Goal: Find specific page/section: Find specific page/section

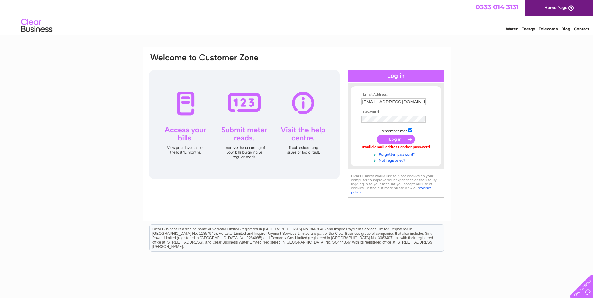
click at [406, 138] on input "submit" at bounding box center [396, 139] width 38 height 9
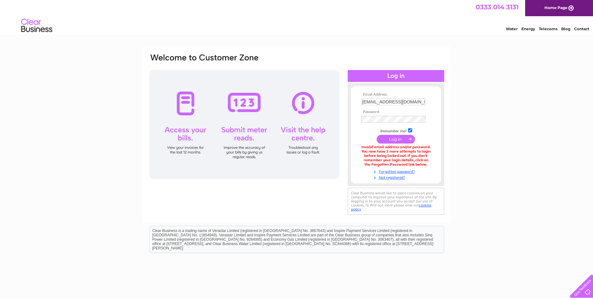
click at [463, 121] on div "Email Address: spoiledadmin@btinternet.com Password:" at bounding box center [296, 188] width 593 height 282
click at [383, 140] on input "submit" at bounding box center [396, 139] width 38 height 9
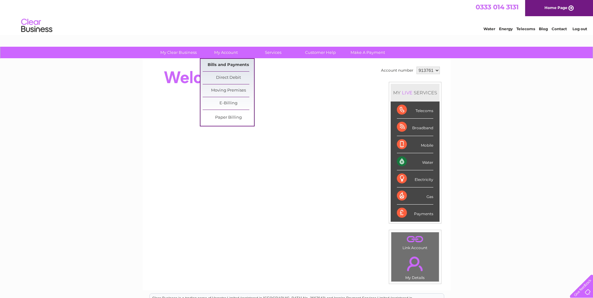
click at [224, 63] on link "Bills and Payments" at bounding box center [228, 65] width 51 height 12
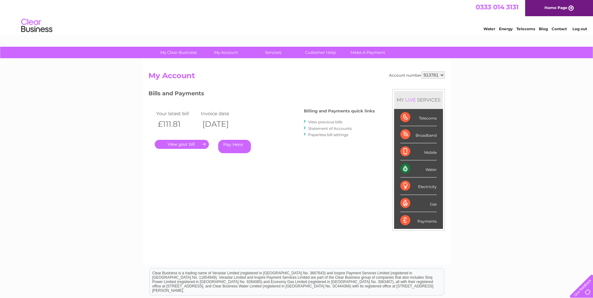
click at [189, 141] on link "." at bounding box center [182, 144] width 54 height 9
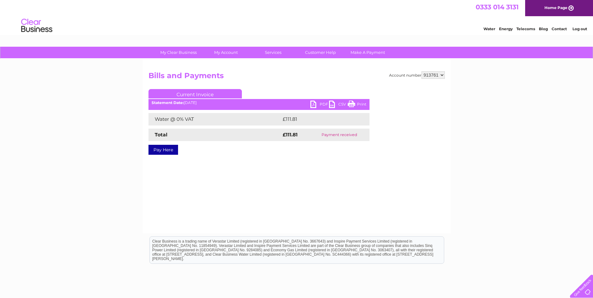
click at [313, 107] on link "PDF" at bounding box center [319, 105] width 19 height 9
